Goal: Task Accomplishment & Management: Manage account settings

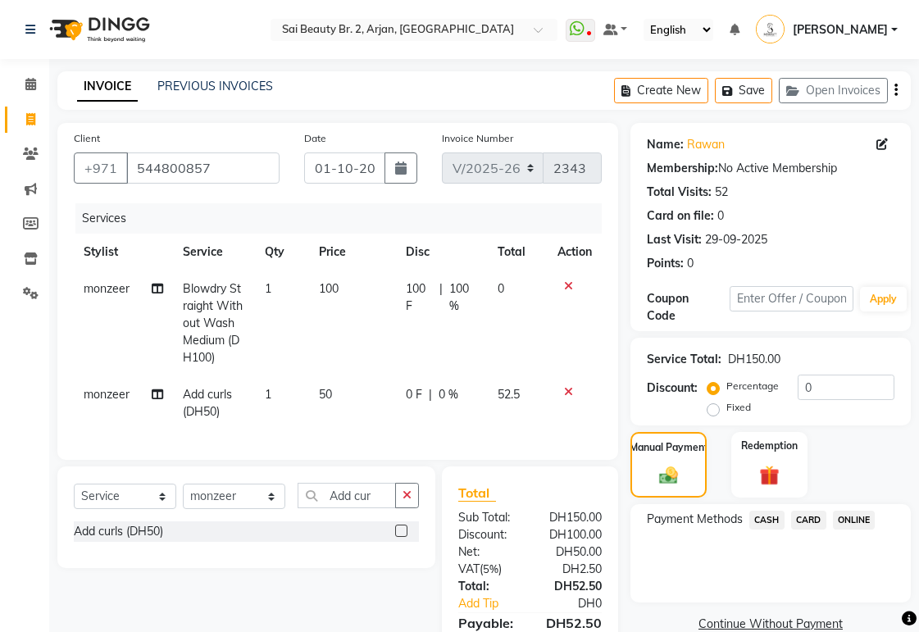
select select "6956"
select select "service"
select select "82917"
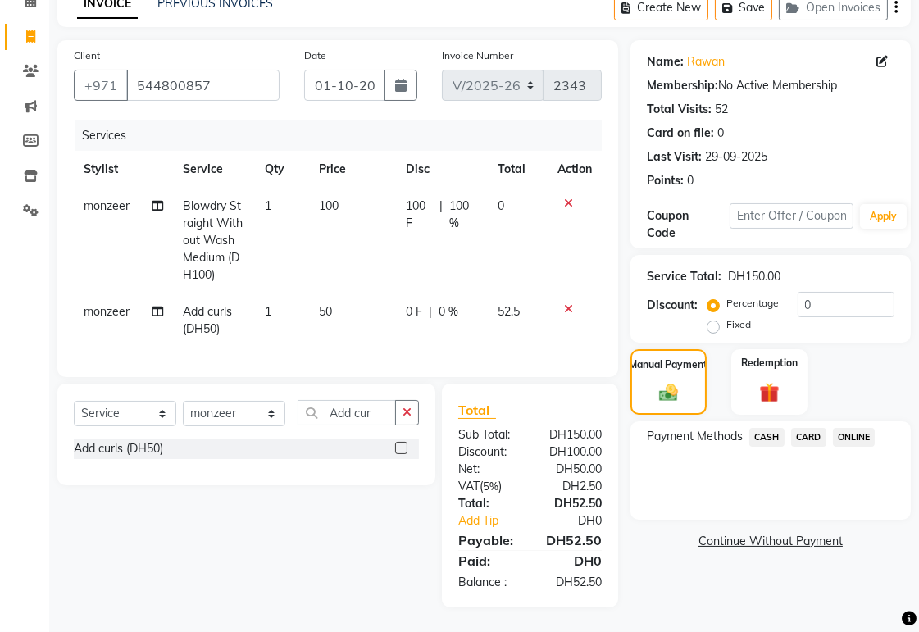
click at [812, 428] on span "CARD" at bounding box center [808, 437] width 35 height 19
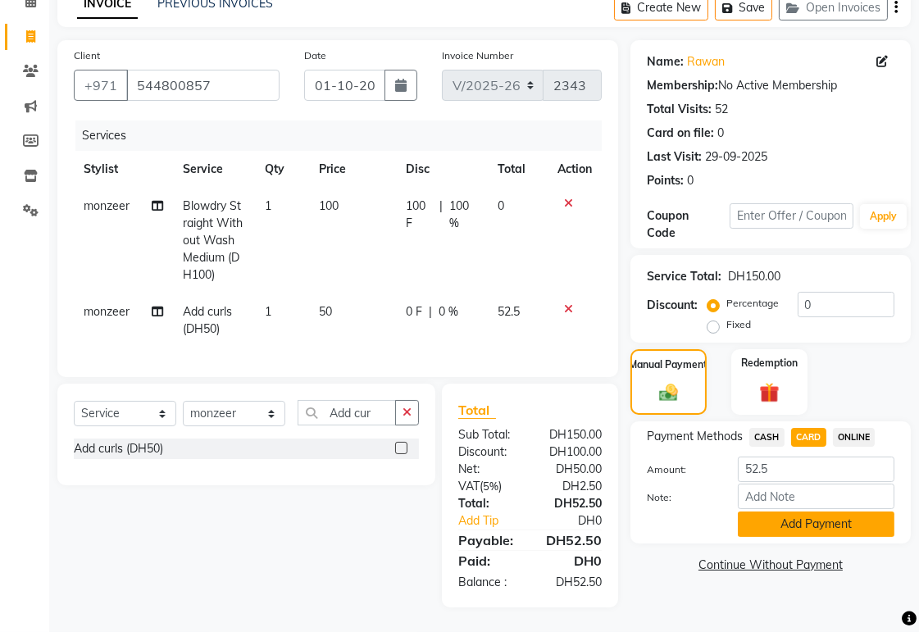
click at [836, 512] on button "Add Payment" at bounding box center [816, 524] width 157 height 25
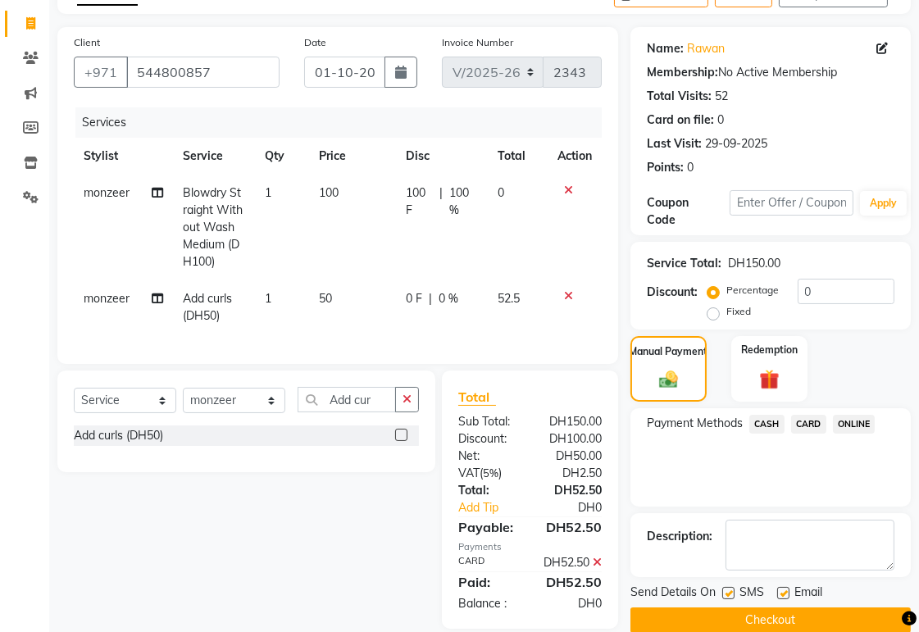
scroll to position [148, 0]
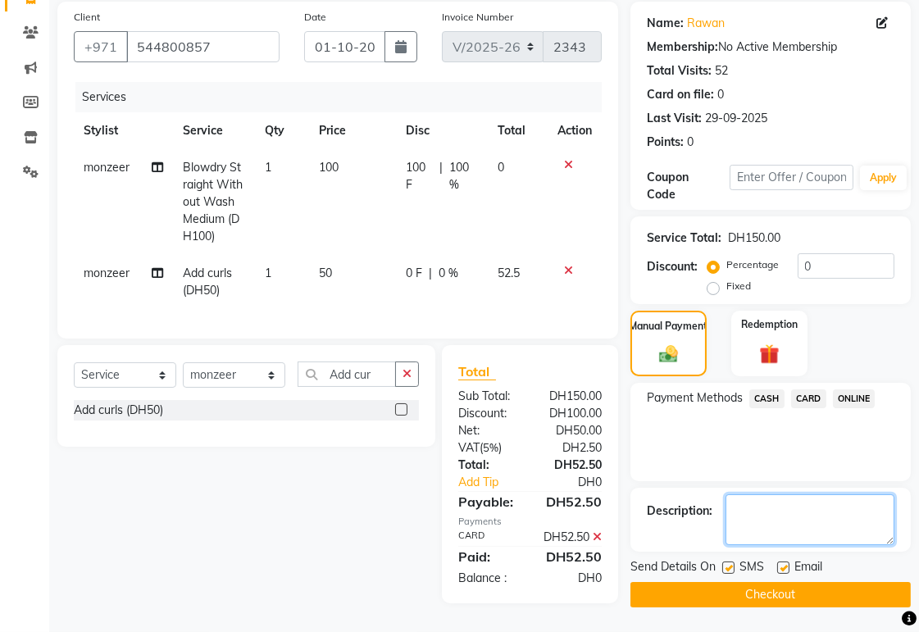
click at [801, 494] on textarea at bounding box center [810, 519] width 169 height 51
click at [758, 494] on textarea at bounding box center [810, 519] width 169 height 51
click at [800, 494] on textarea at bounding box center [810, 519] width 169 height 51
type textarea "She got free blowdry and she claimed [DATE]."
click at [848, 582] on button "Checkout" at bounding box center [770, 594] width 280 height 25
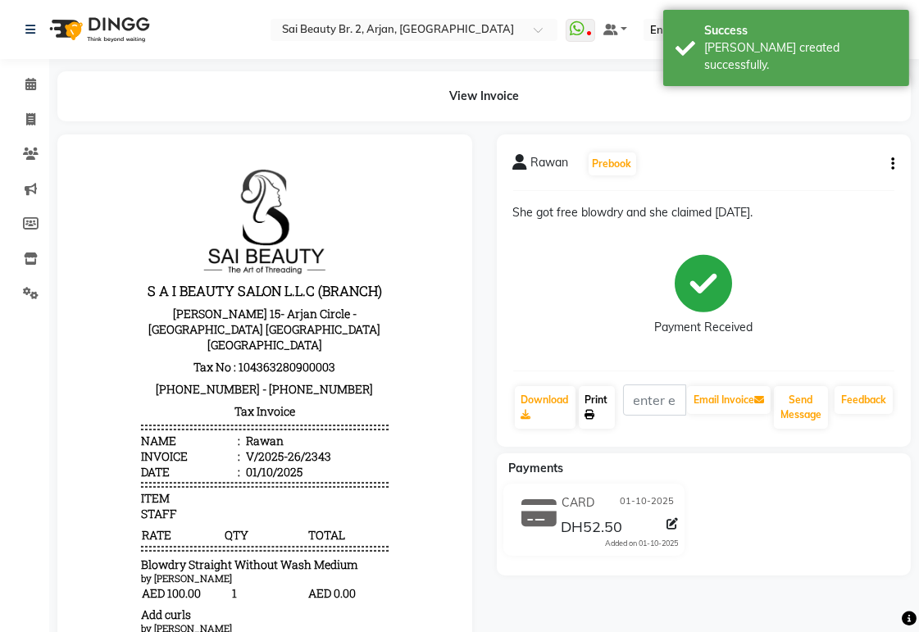
click at [603, 394] on link "Print" at bounding box center [597, 407] width 36 height 43
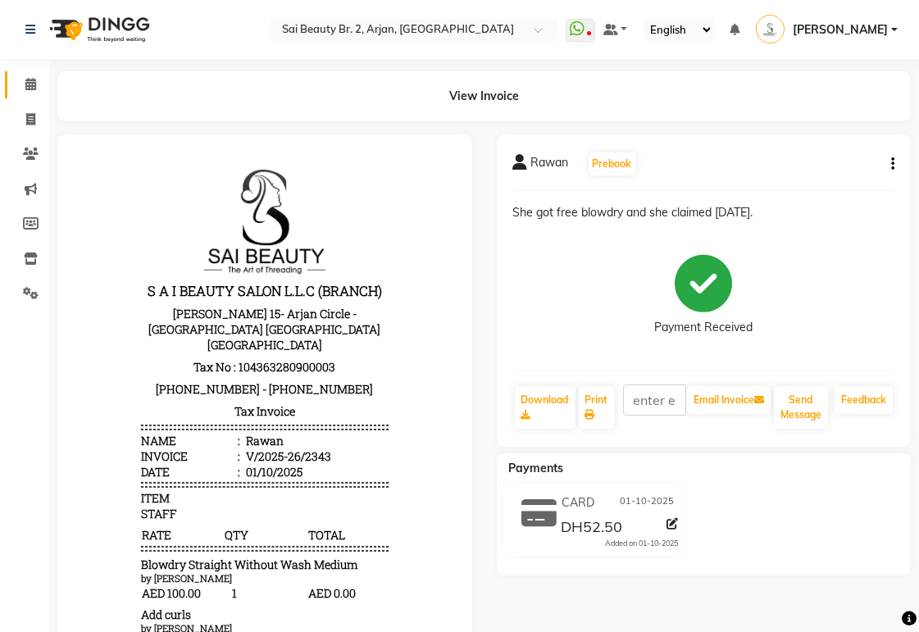
click at [30, 82] on icon at bounding box center [30, 84] width 11 height 12
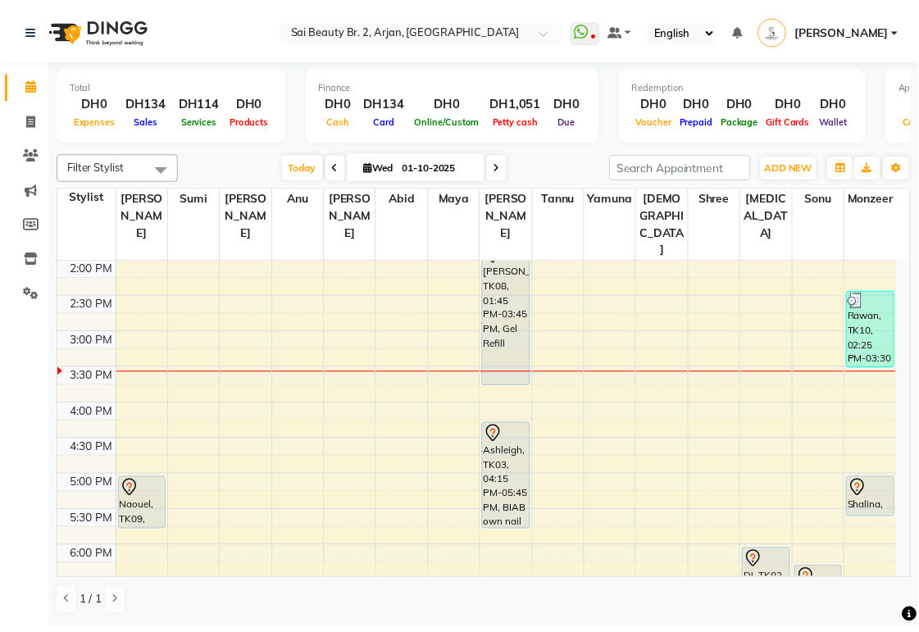
scroll to position [344, 0]
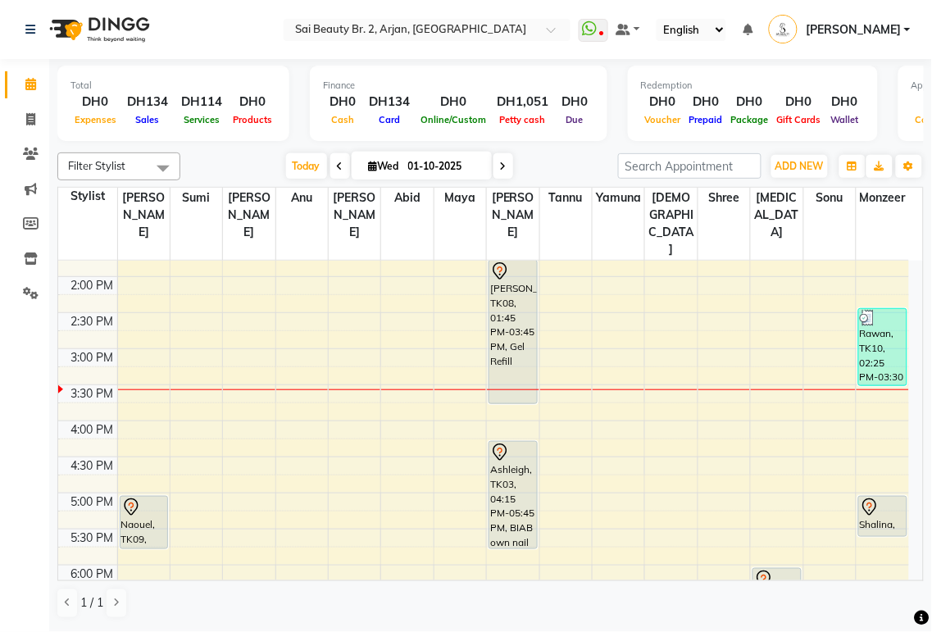
click at [518, 325] on div "[PERSON_NAME], TK08, 01:45 PM-03:45 PM, Gel Refill" at bounding box center [513, 332] width 48 height 143
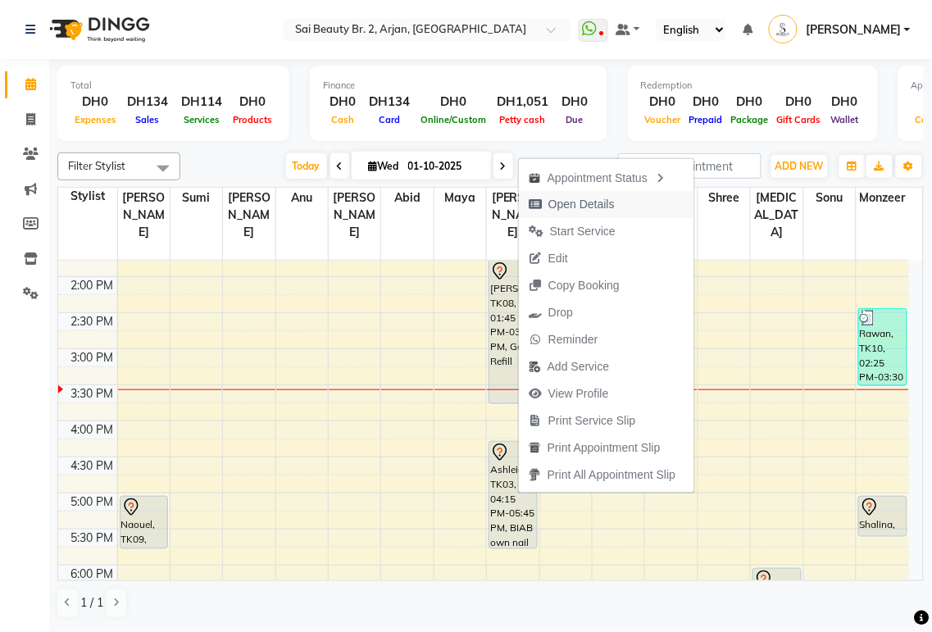
click at [587, 207] on span "Open Details" at bounding box center [581, 204] width 66 height 17
select select "7"
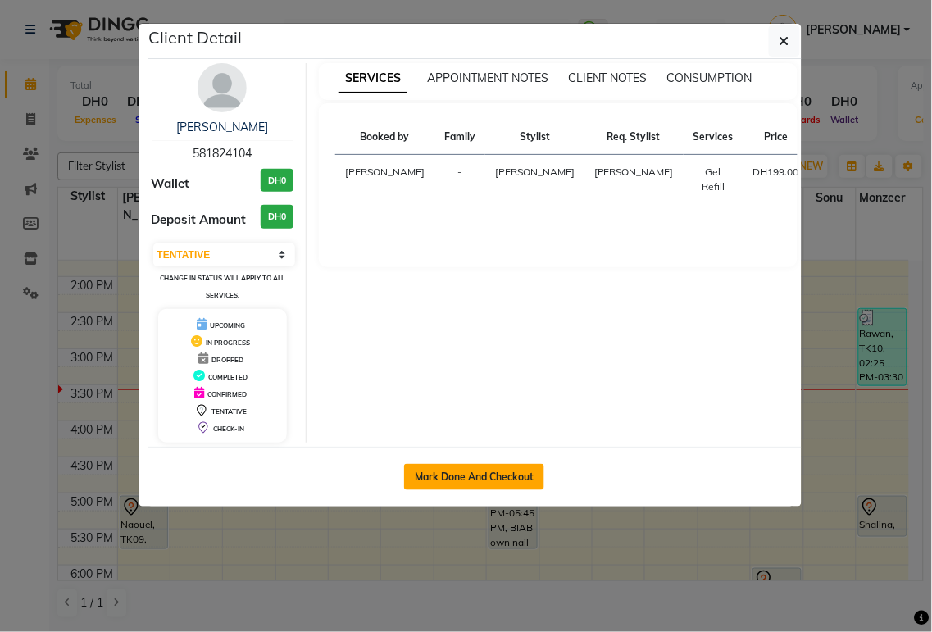
click at [498, 479] on button "Mark Done And Checkout" at bounding box center [474, 477] width 140 height 26
select select "service"
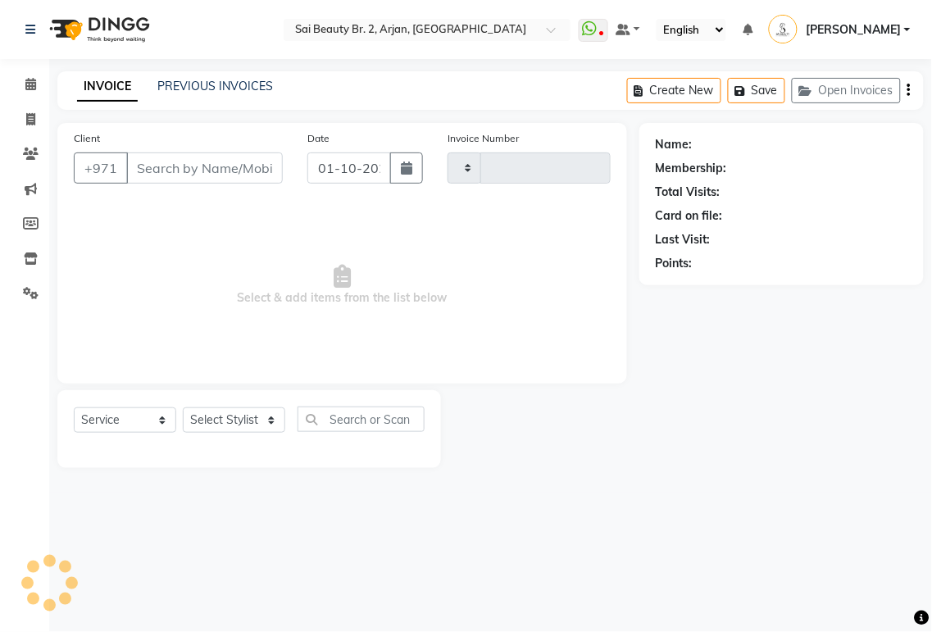
type input "2344"
select select "6956"
type input "581824104"
select select "59424"
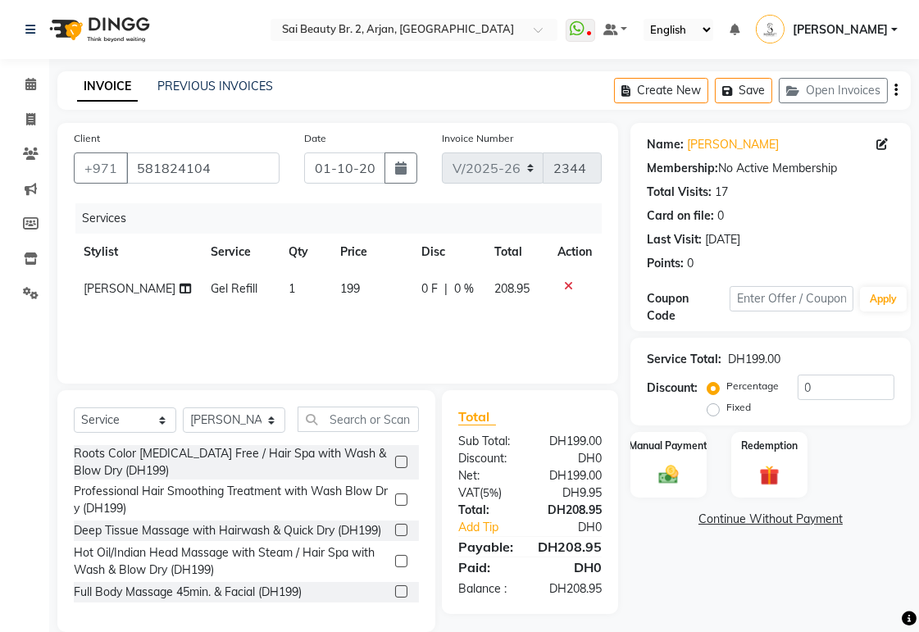
click at [180, 289] on icon at bounding box center [185, 288] width 11 height 11
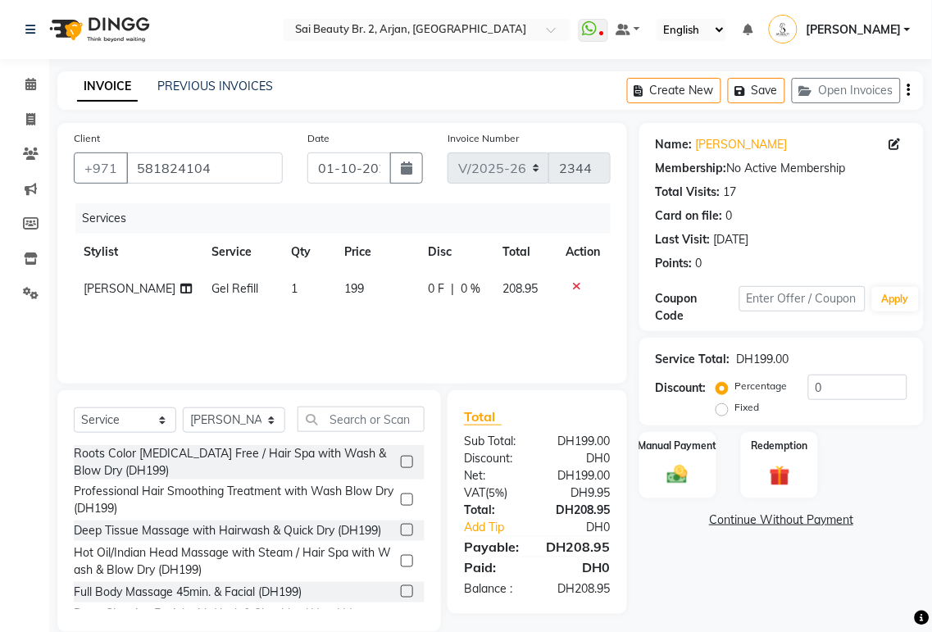
select select "59424"
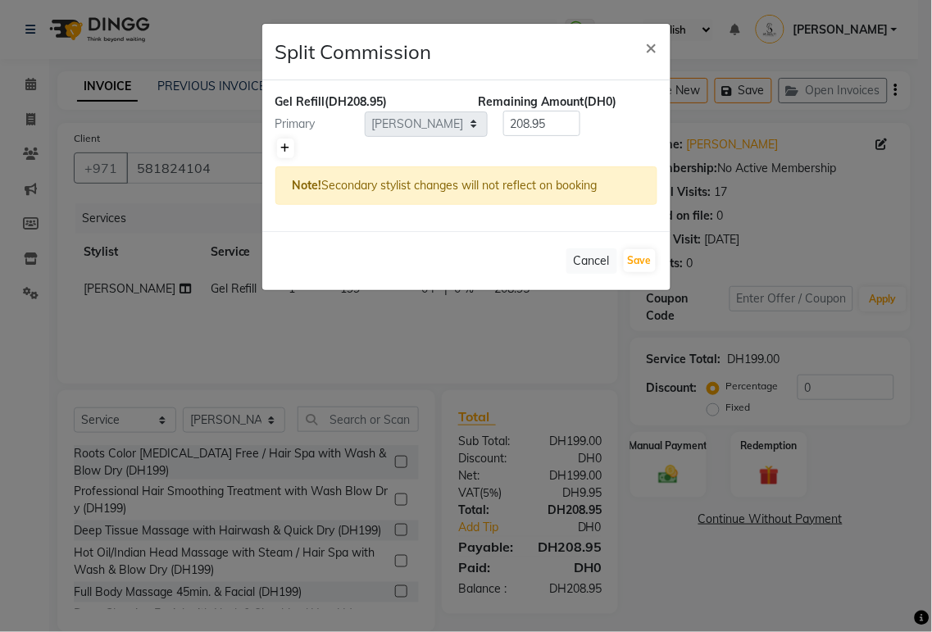
click at [284, 148] on icon at bounding box center [285, 148] width 9 height 10
type input "104.47"
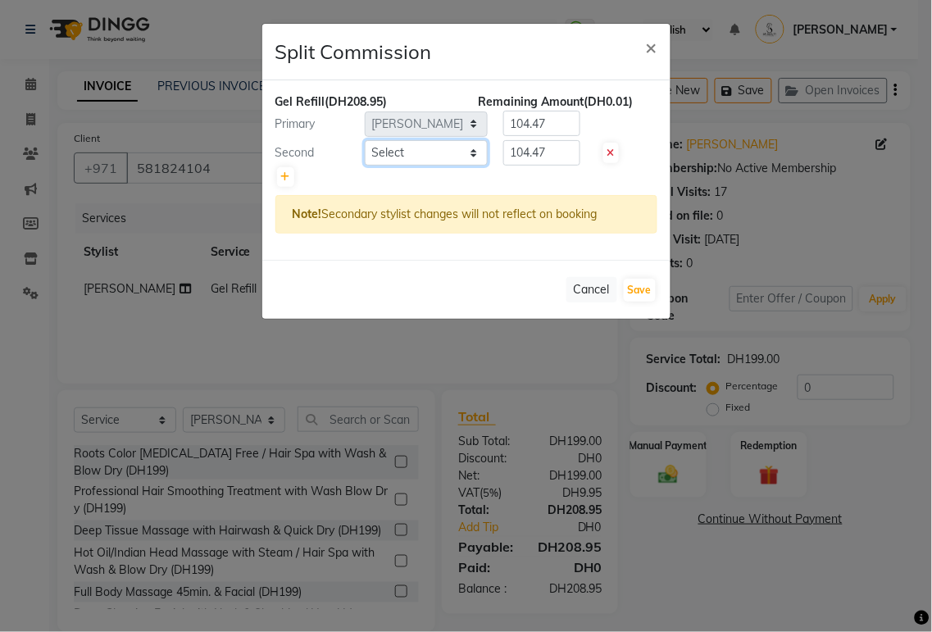
click at [403, 157] on select "Select [PERSON_NAME][MEDICAL_DATA] [PERSON_NAME] [PERSON_NAME] [PERSON_NAME] [P…" at bounding box center [426, 152] width 123 height 25
select select "72771"
click at [365, 140] on select "Select [PERSON_NAME][MEDICAL_DATA] [PERSON_NAME] [PERSON_NAME] [PERSON_NAME] [P…" at bounding box center [426, 152] width 123 height 25
click at [562, 126] on input "104.47" at bounding box center [541, 123] width 77 height 25
click at [561, 129] on input "104.4" at bounding box center [541, 123] width 77 height 25
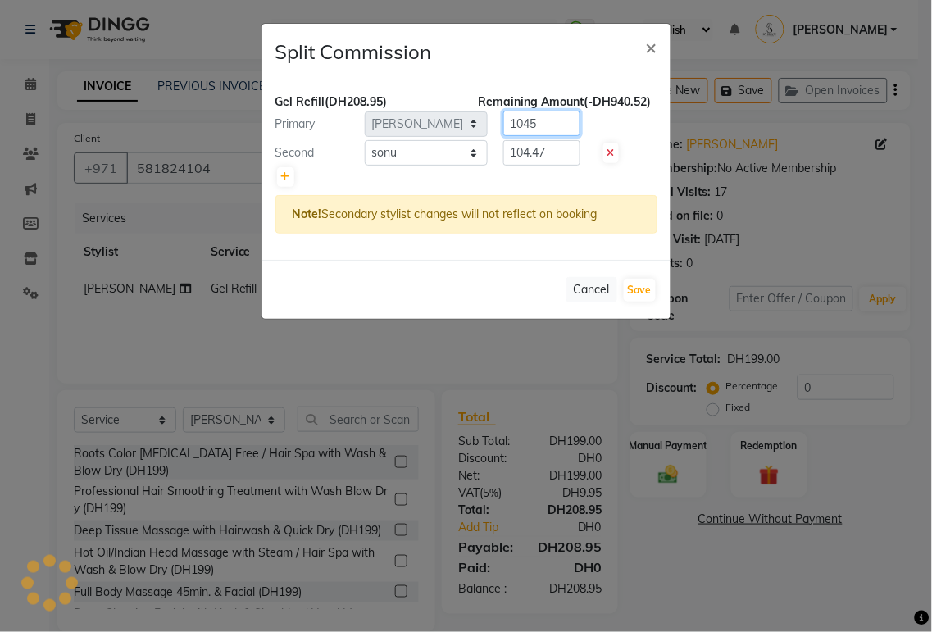
click at [528, 125] on input "1045" at bounding box center [541, 123] width 77 height 25
type input "105"
click at [562, 154] on input "104.47" at bounding box center [541, 152] width 77 height 25
type input "1"
click at [529, 153] on input "number" at bounding box center [541, 152] width 77 height 25
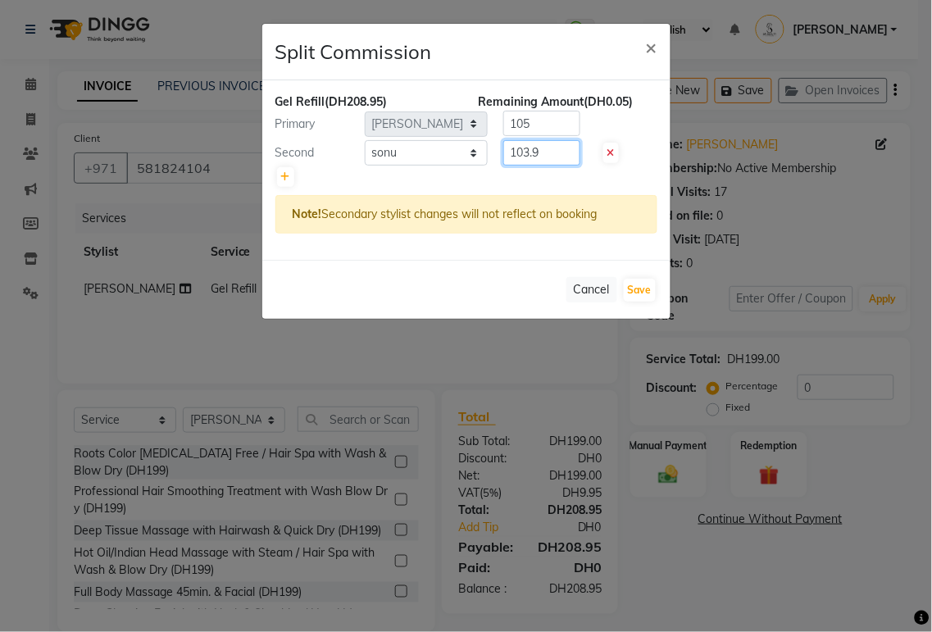
type input "103.95"
click at [650, 290] on button "Save" at bounding box center [640, 290] width 32 height 23
select select "Select"
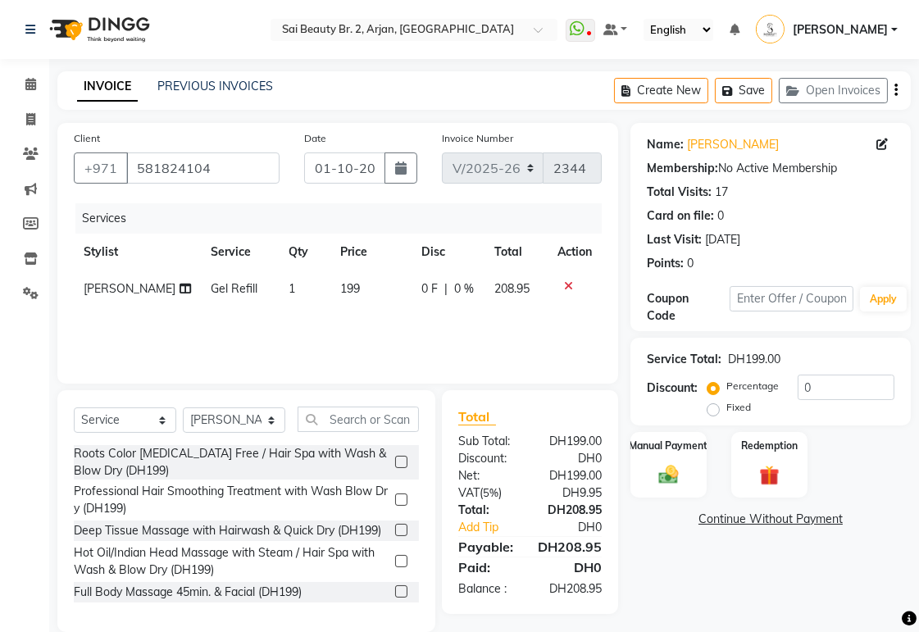
scroll to position [25, 0]
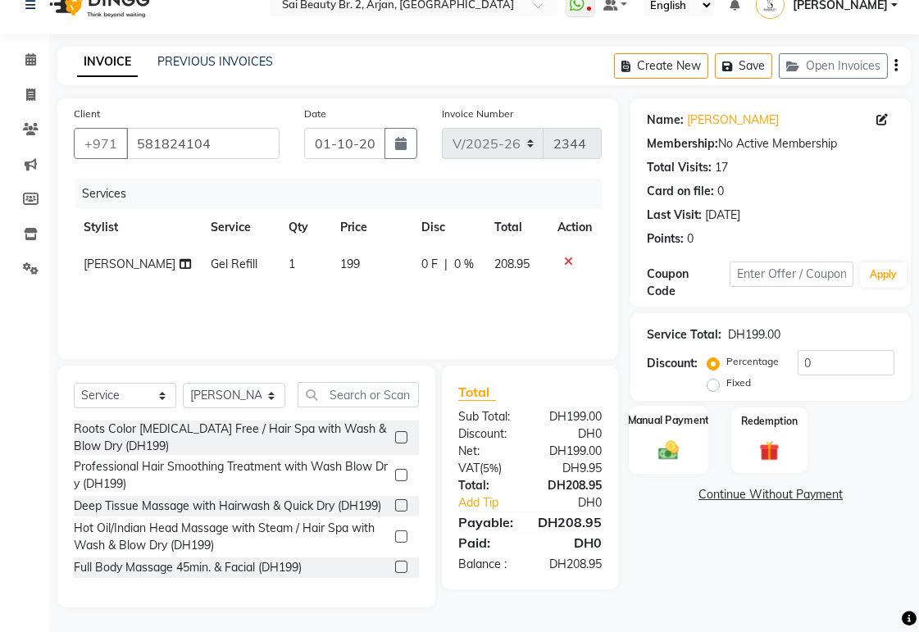
click at [678, 432] on div "Manual Payment" at bounding box center [669, 440] width 80 height 69
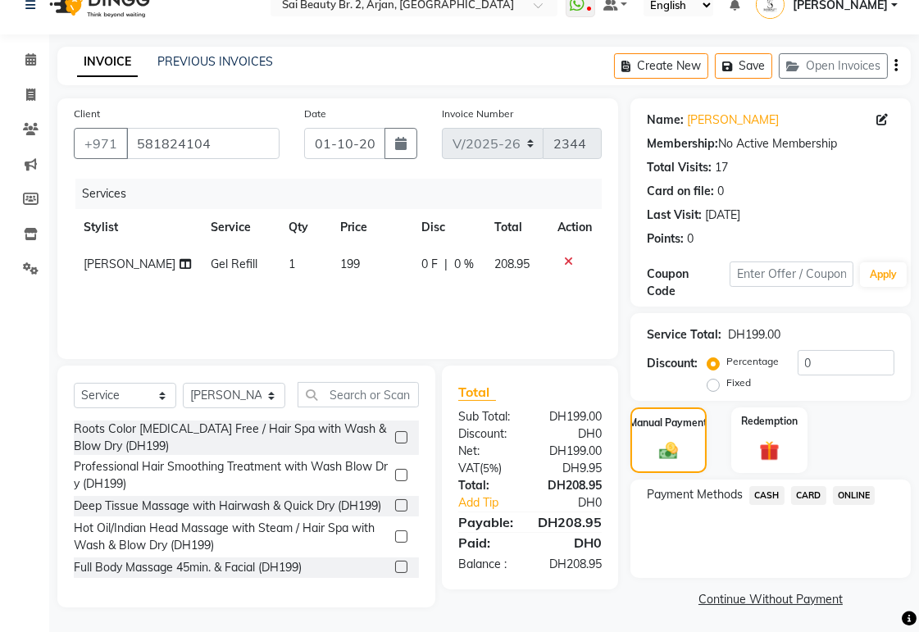
click at [767, 489] on span "CASH" at bounding box center [766, 495] width 35 height 19
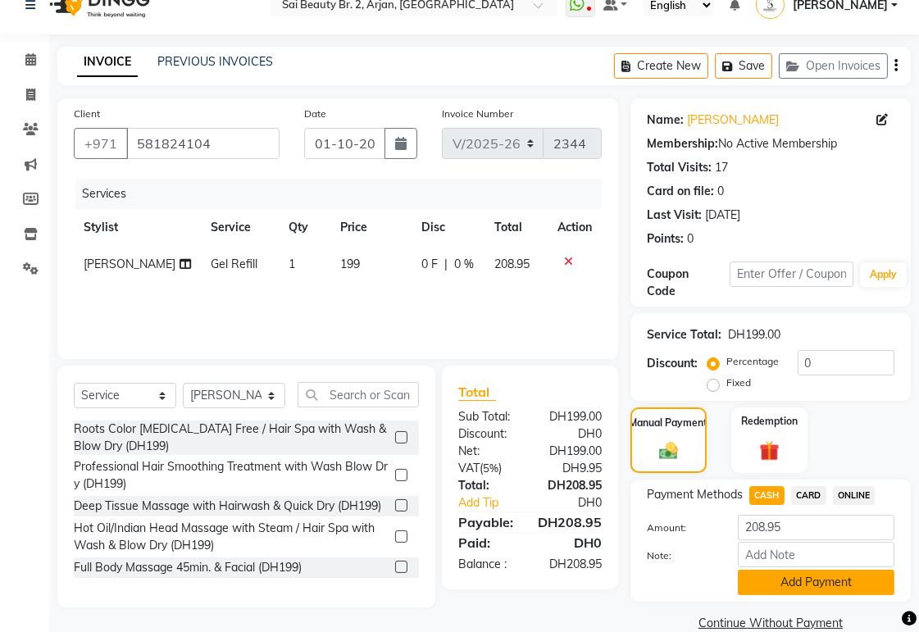
click at [813, 585] on button "Add Payment" at bounding box center [816, 582] width 157 height 25
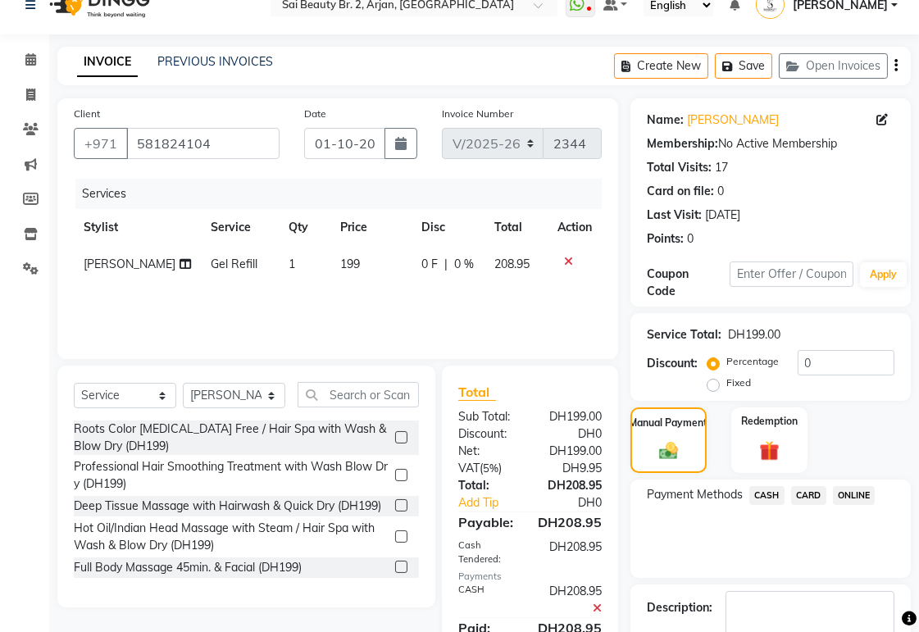
scroll to position [121, 0]
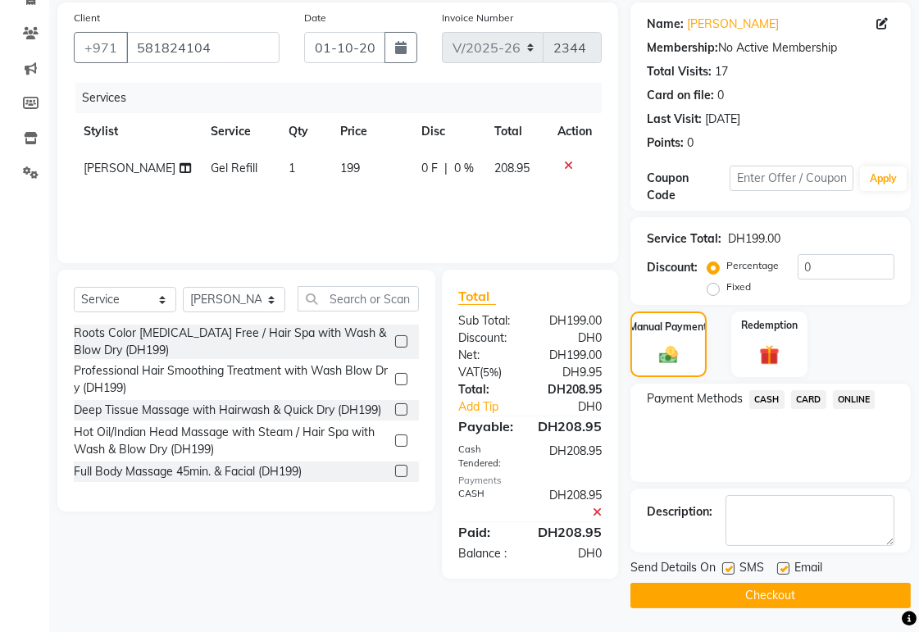
click at [821, 597] on button "Checkout" at bounding box center [770, 595] width 280 height 25
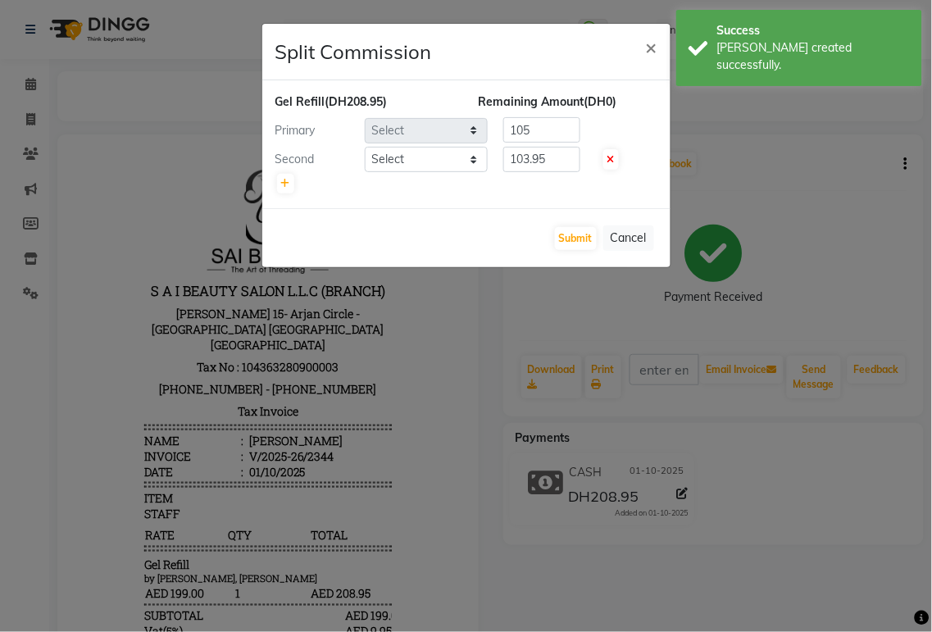
select select "59424"
select select "72771"
click at [571, 242] on button "Submit" at bounding box center [576, 238] width 42 height 23
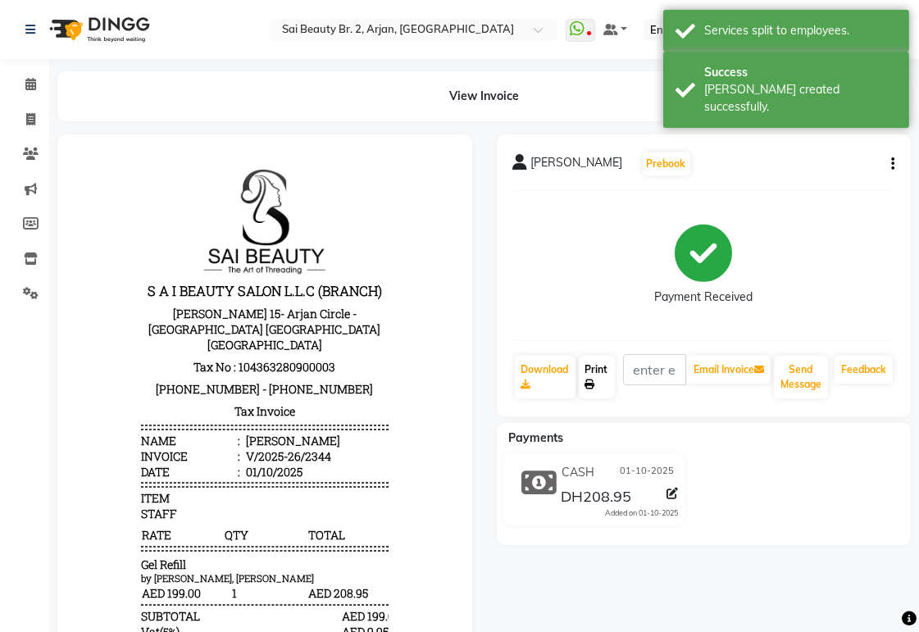
click at [603, 377] on link "Print" at bounding box center [597, 377] width 36 height 43
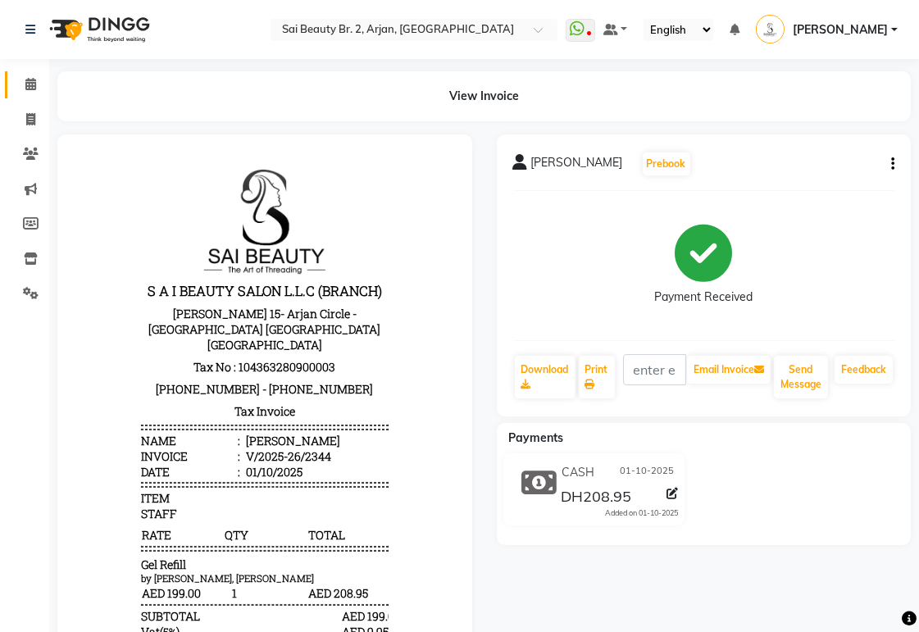
click at [30, 84] on icon at bounding box center [30, 84] width 11 height 12
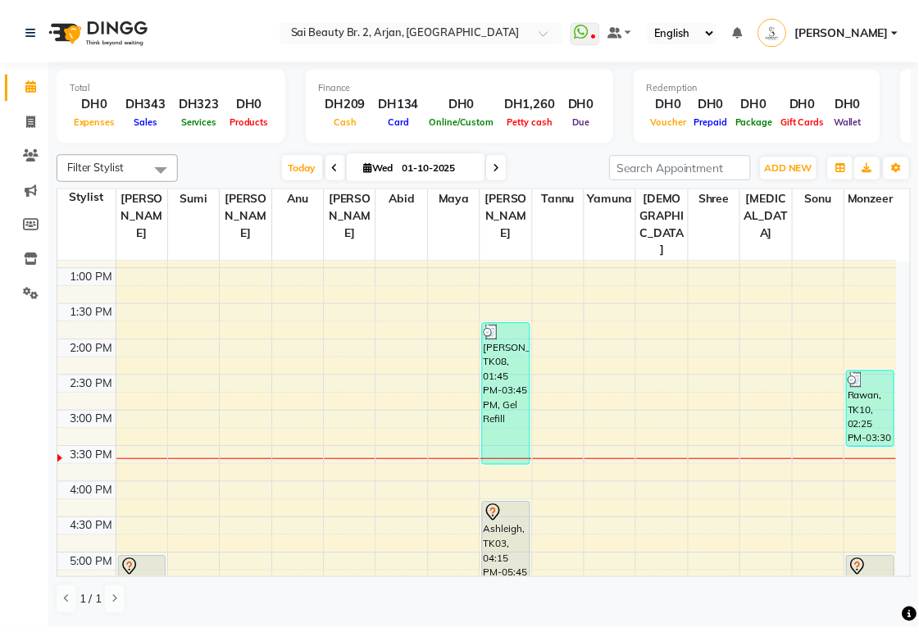
scroll to position [280, 0]
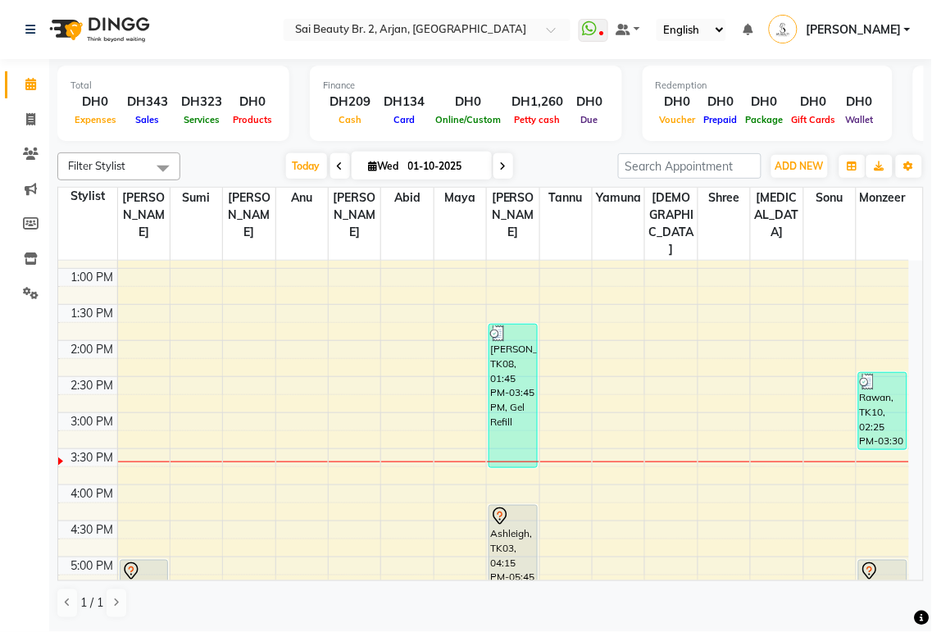
click at [530, 384] on div "[PERSON_NAME], TK08, 01:45 PM-03:45 PM, Gel Refill" at bounding box center [513, 396] width 48 height 143
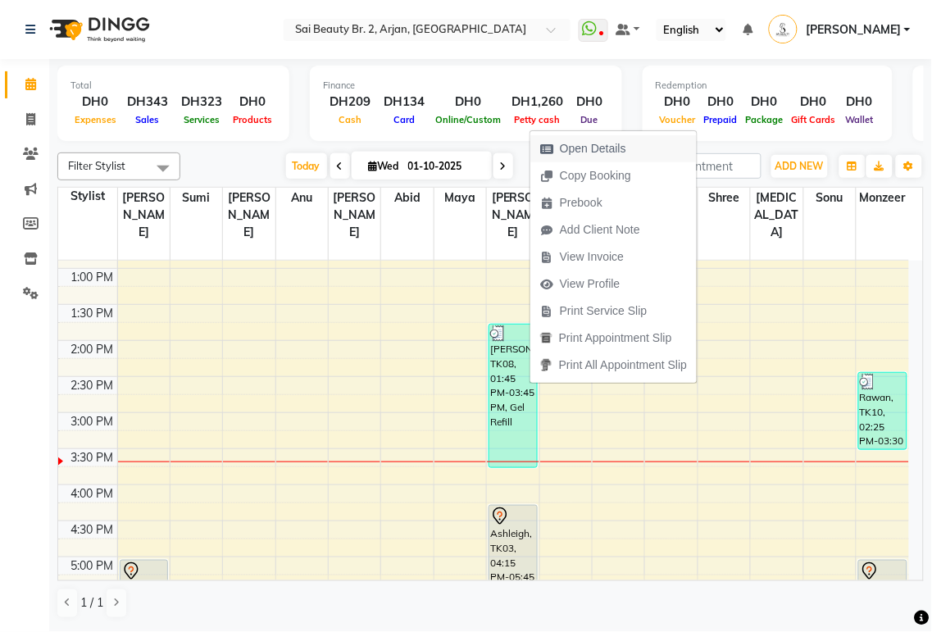
click at [604, 150] on span "Open Details" at bounding box center [593, 148] width 66 height 17
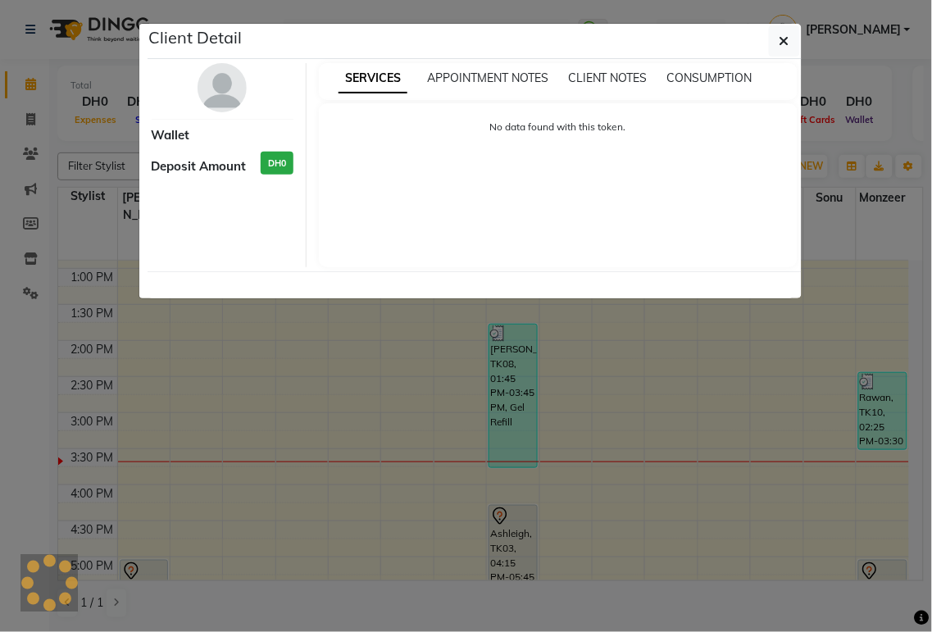
select select "3"
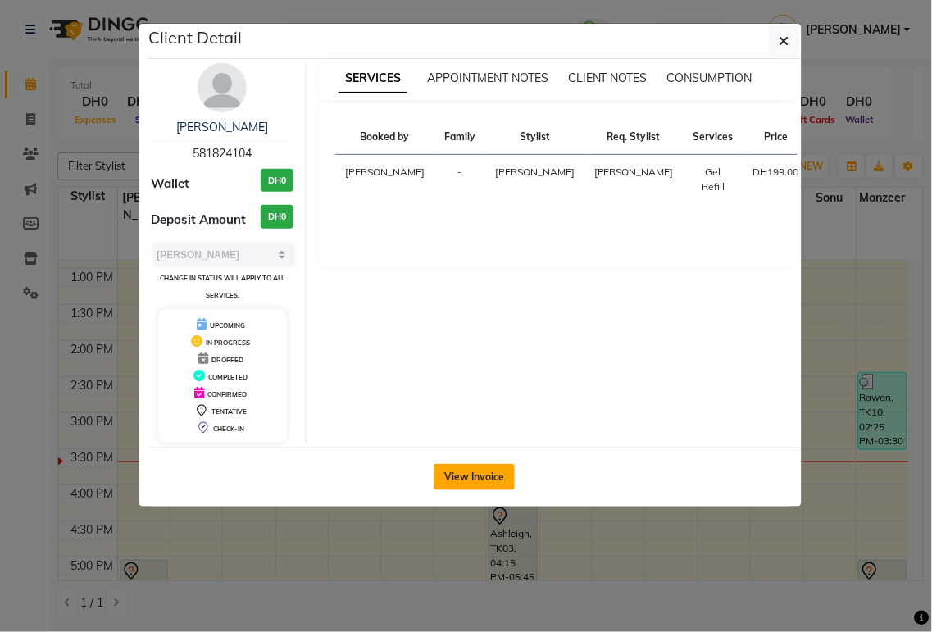
click at [490, 476] on button "View Invoice" at bounding box center [474, 477] width 81 height 26
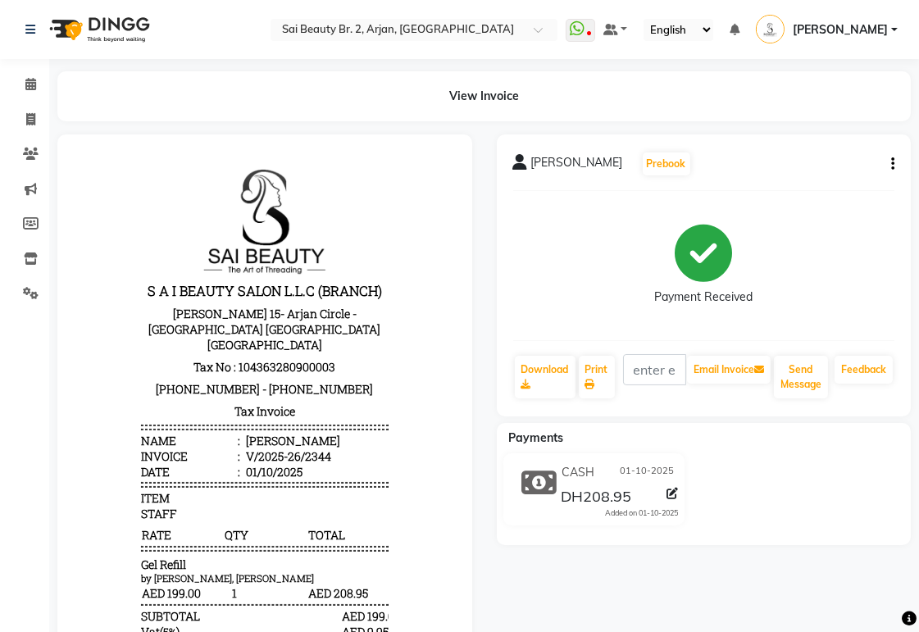
click at [885, 169] on button "button" at bounding box center [890, 164] width 10 height 17
click at [831, 148] on div "Split Service Amount" at bounding box center [811, 153] width 112 height 20
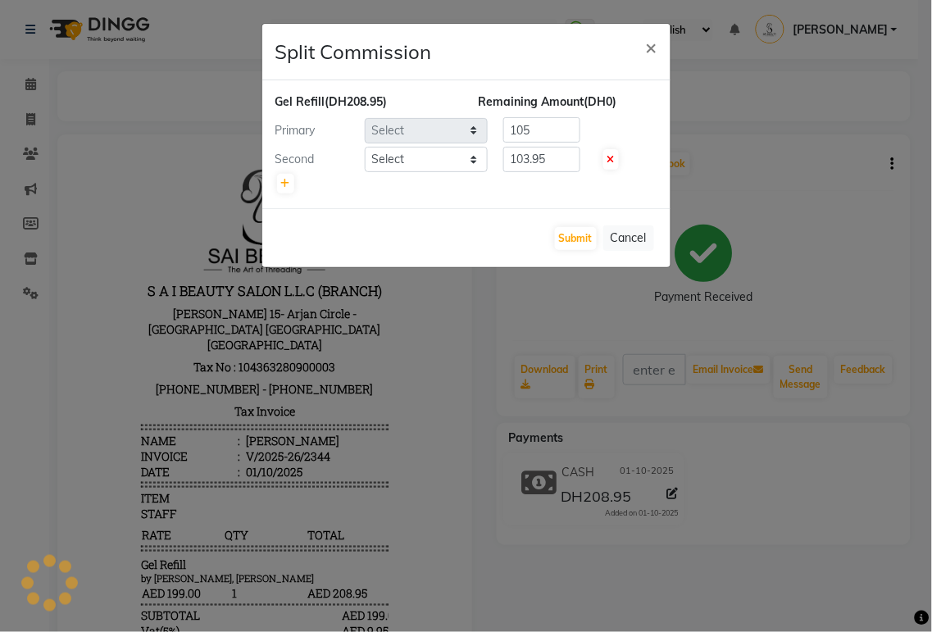
select select "59424"
select select "72771"
click at [571, 238] on button "Submit" at bounding box center [576, 238] width 42 height 23
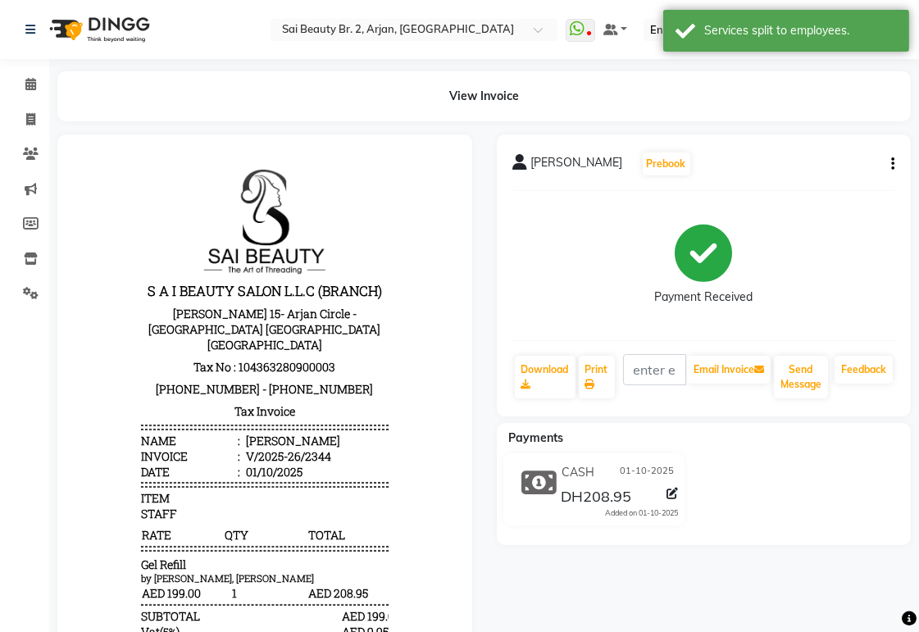
click at [887, 162] on button "button" at bounding box center [890, 164] width 10 height 17
click at [795, 148] on div "Split Service Amount" at bounding box center [811, 153] width 112 height 20
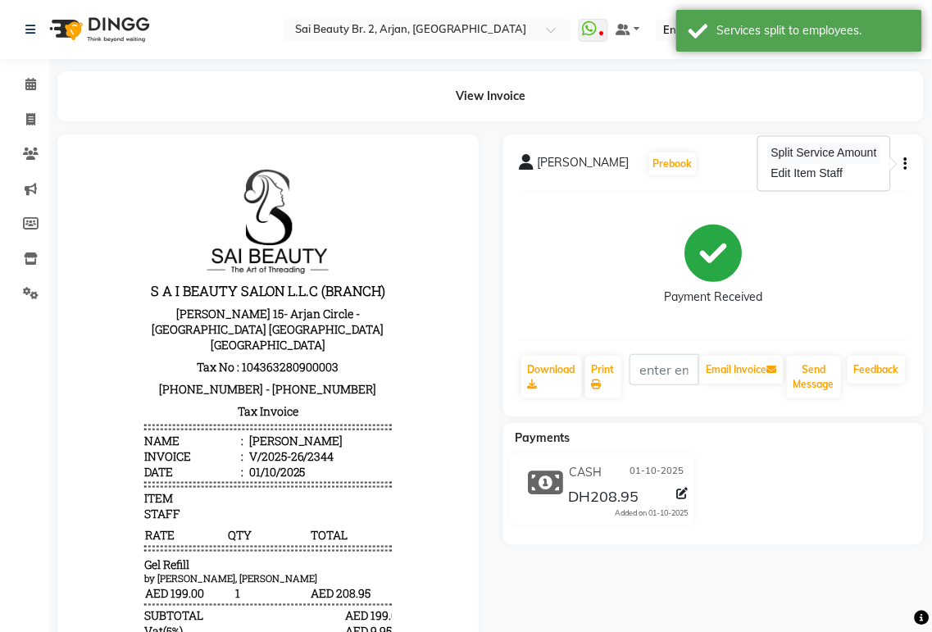
select select "59424"
select select "72771"
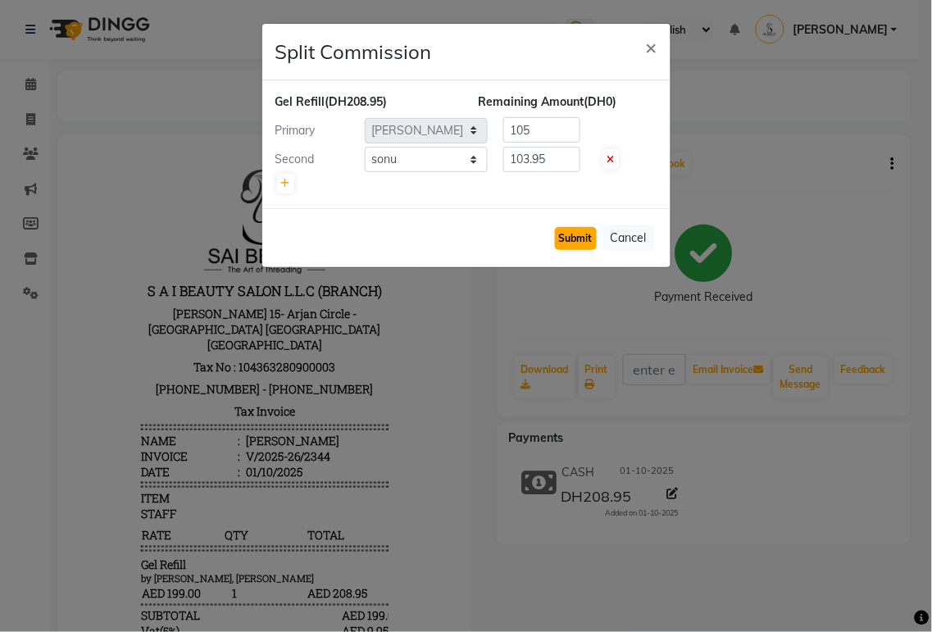
click at [570, 239] on button "Submit" at bounding box center [576, 238] width 42 height 23
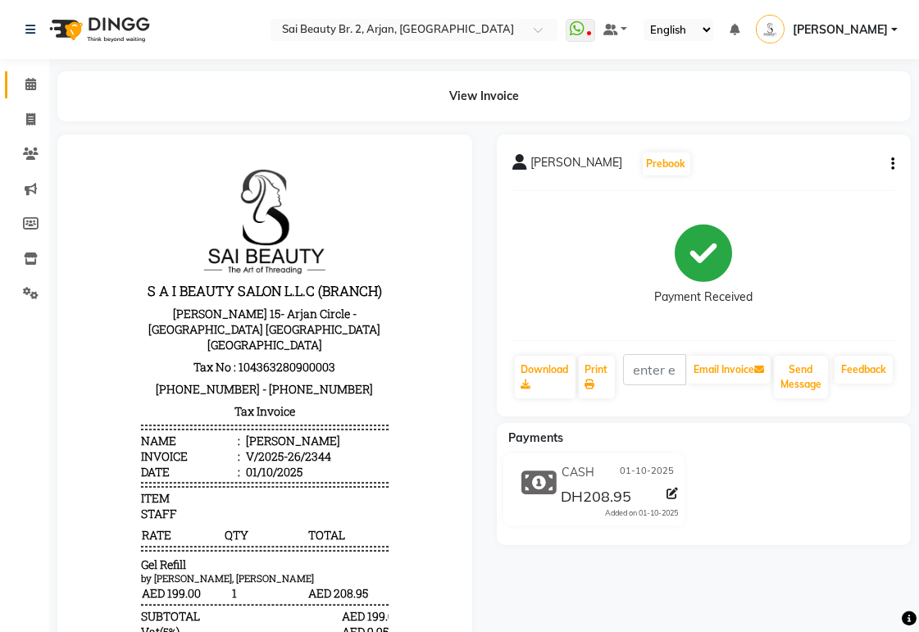
click at [30, 84] on icon at bounding box center [30, 84] width 11 height 12
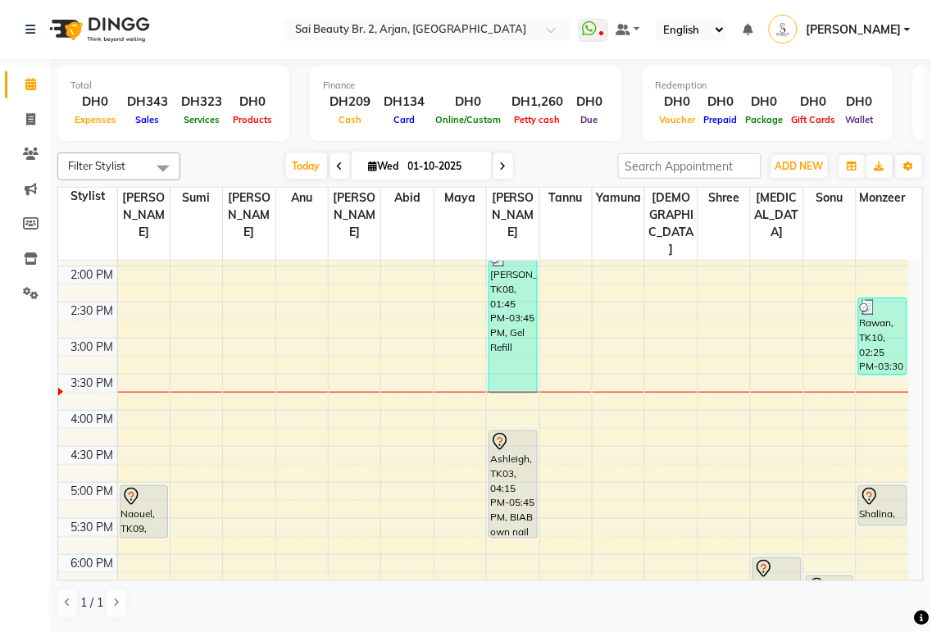
scroll to position [349, 0]
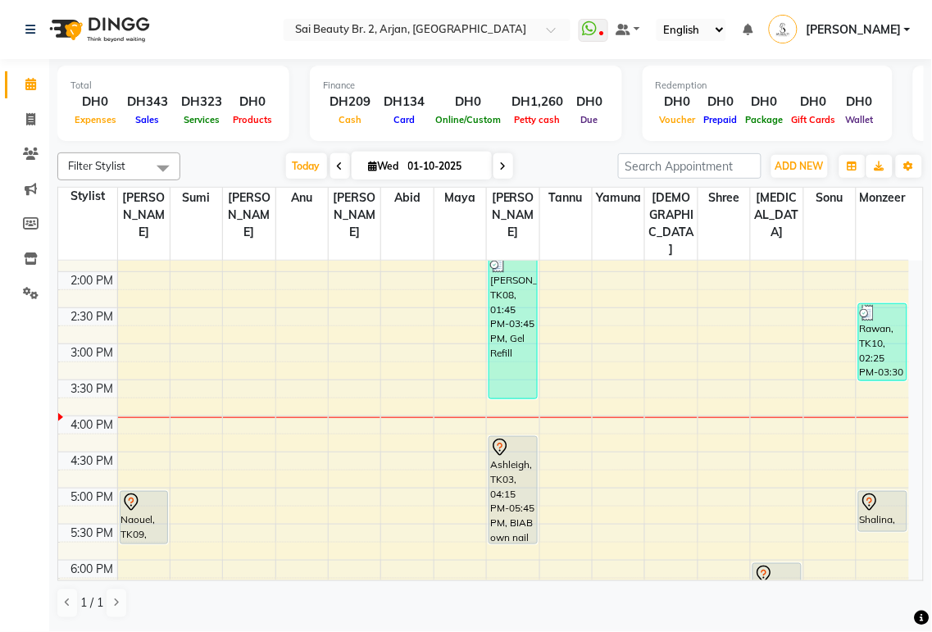
click at [871, 492] on div "Shalina, TK05, 05:00 PM-05:35 PM, Half Highlights Long" at bounding box center [883, 511] width 48 height 39
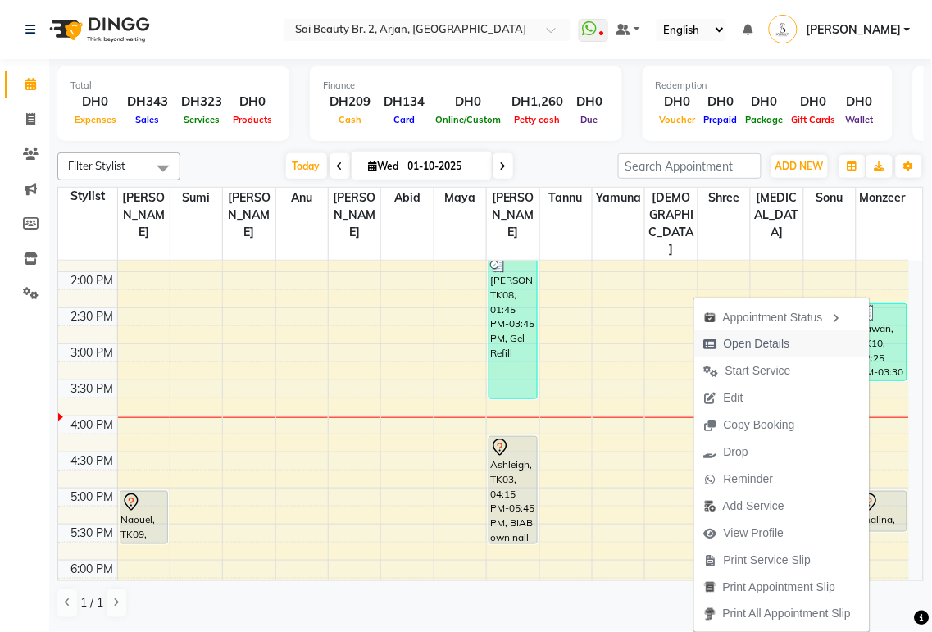
click at [758, 346] on span "Open Details" at bounding box center [757, 343] width 66 height 17
select select "7"
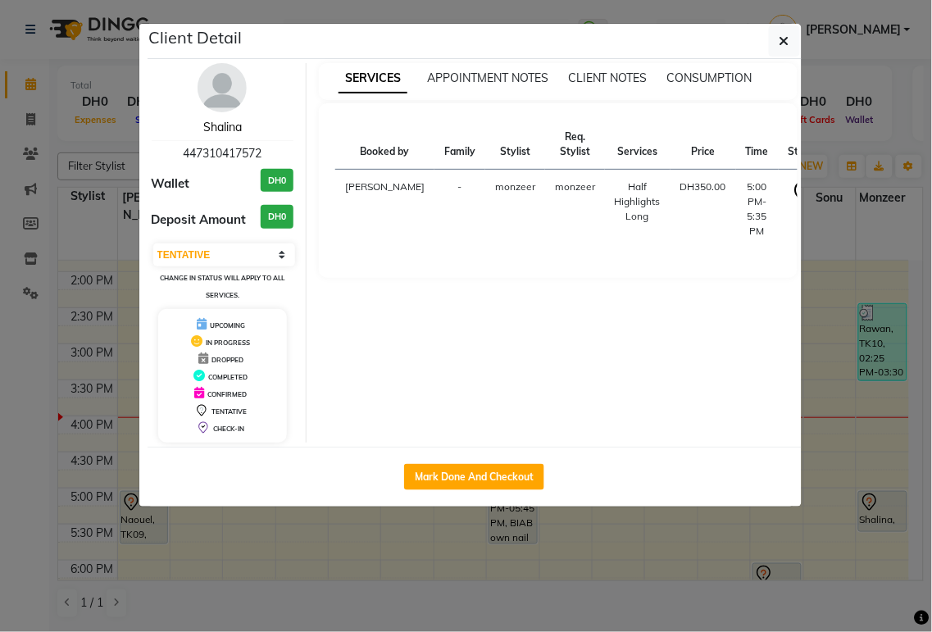
click at [222, 125] on link "Shalina" at bounding box center [222, 127] width 39 height 15
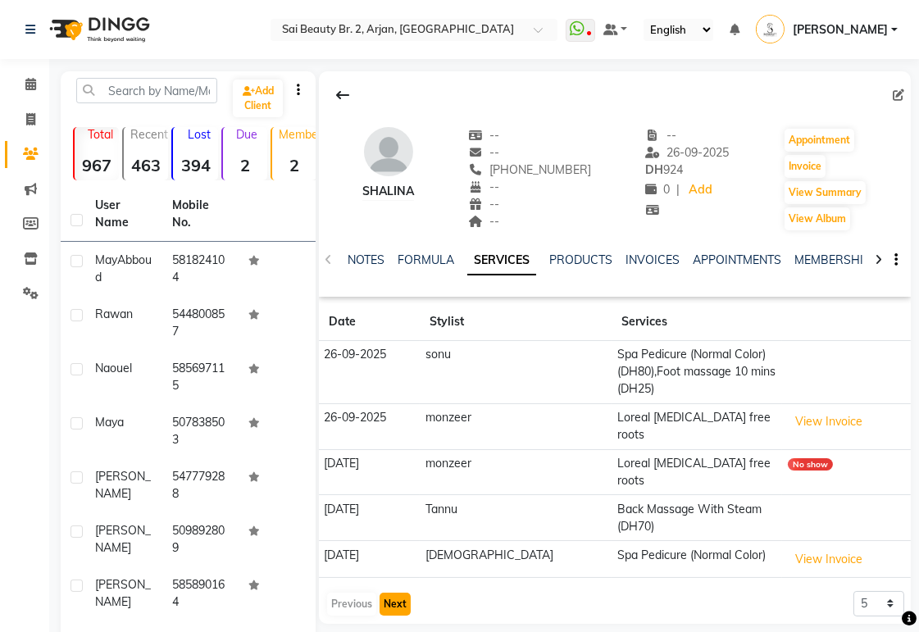
click at [391, 593] on button "Next" at bounding box center [395, 604] width 31 height 23
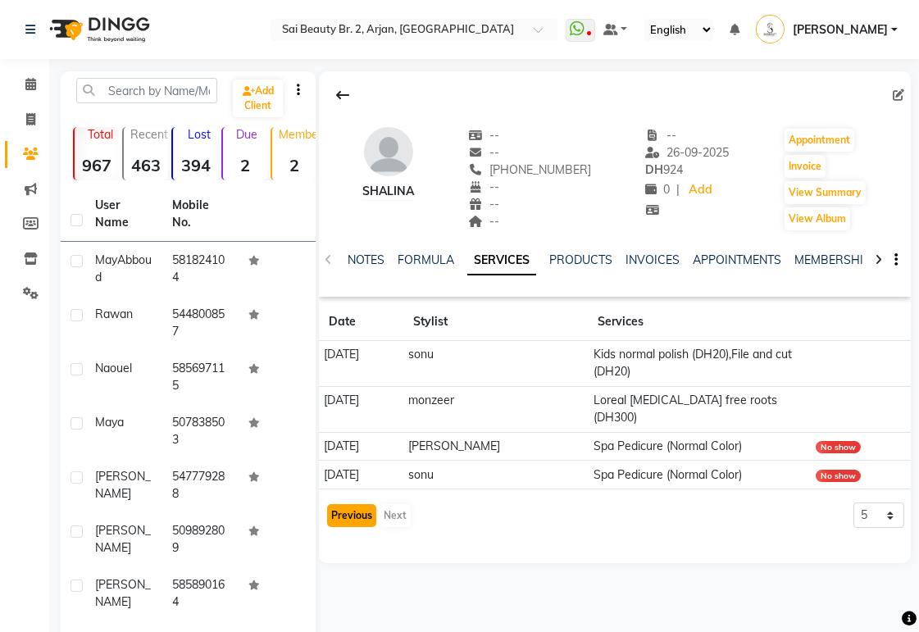
click at [338, 504] on button "Previous" at bounding box center [351, 515] width 49 height 23
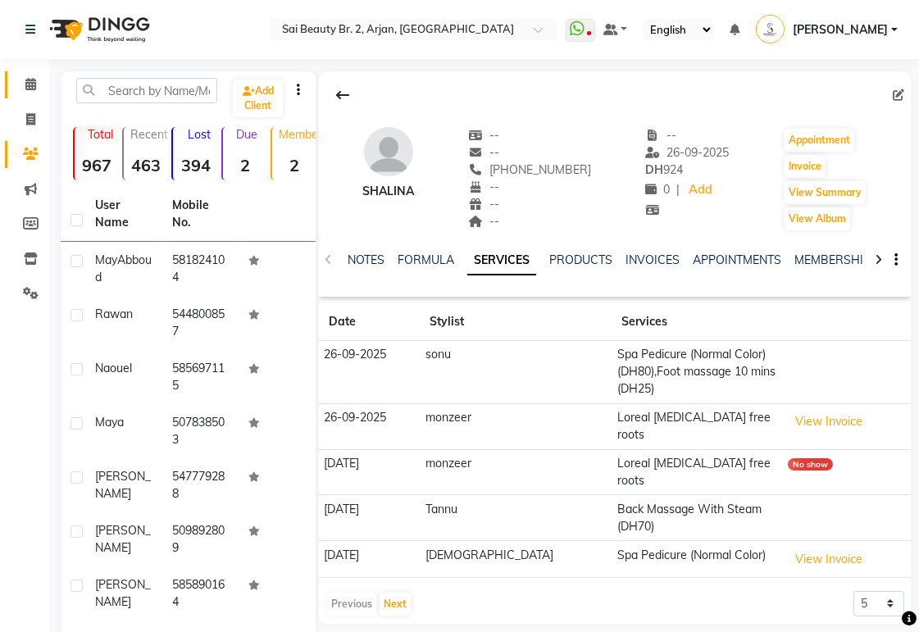
click at [23, 91] on span at bounding box center [30, 84] width 29 height 19
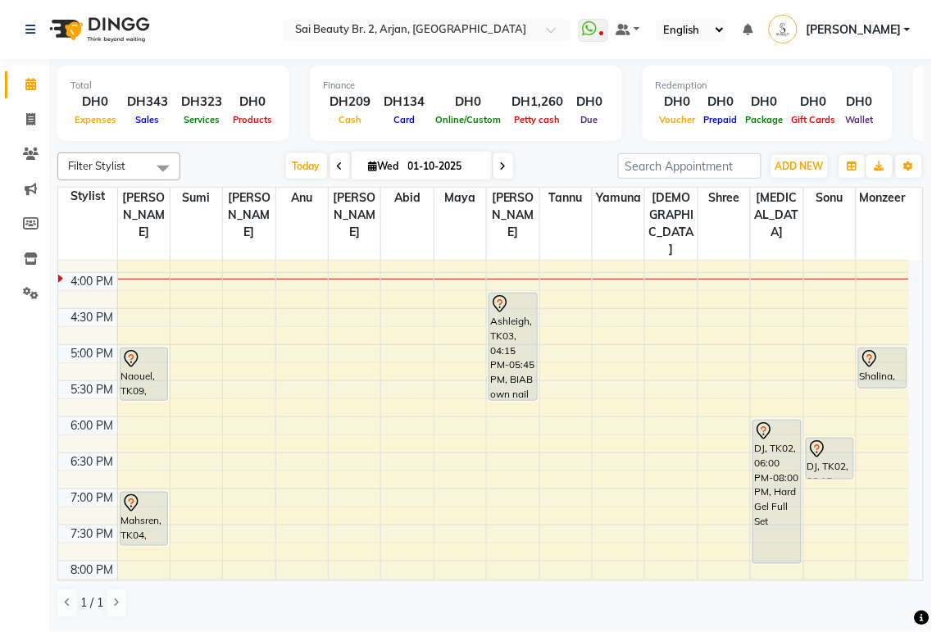
scroll to position [489, 0]
